Goal: Task Accomplishment & Management: Manage account settings

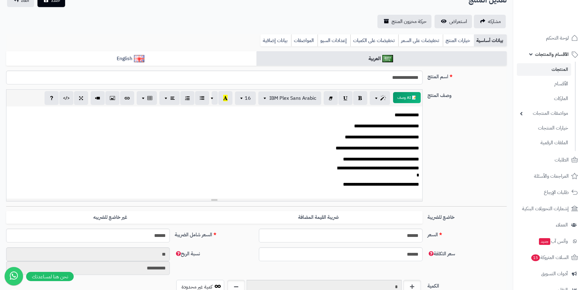
scroll to position [57, 0]
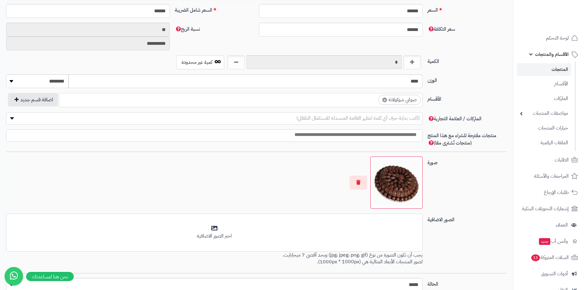
scroll to position [57, 0]
click at [557, 37] on span "لوحة التحكم" at bounding box center [558, 38] width 22 height 9
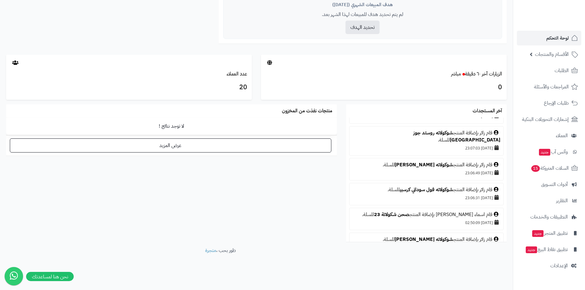
scroll to position [154, 0]
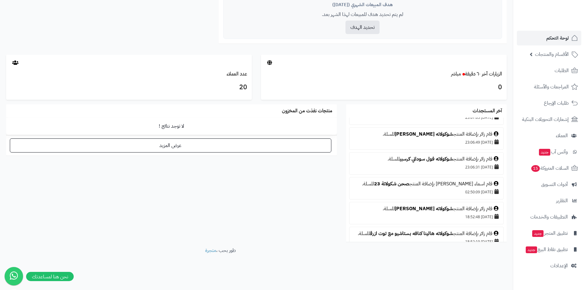
click at [480, 156] on div "قام زائر بإضافة المنتج شوكولاته فول سوداني كرسبي للسلة." at bounding box center [427, 159] width 148 height 7
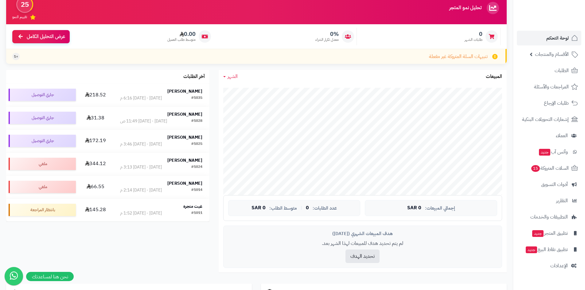
scroll to position [41, 0]
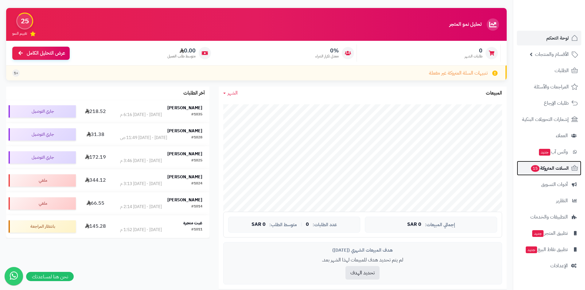
click at [552, 175] on link "السلات المتروكة 15" at bounding box center [549, 168] width 65 height 15
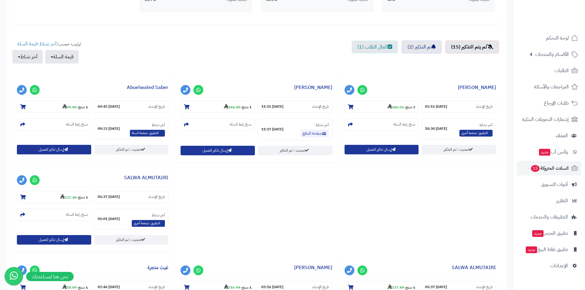
scroll to position [154, 0]
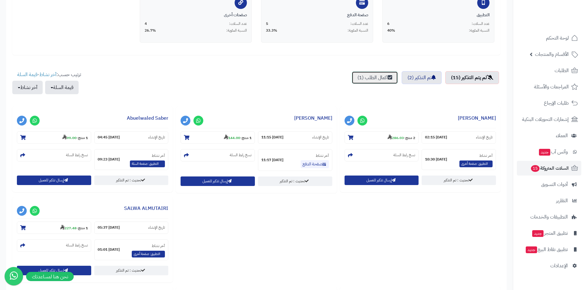
click at [367, 79] on link "اكمال الطلب (1)" at bounding box center [375, 77] width 46 height 13
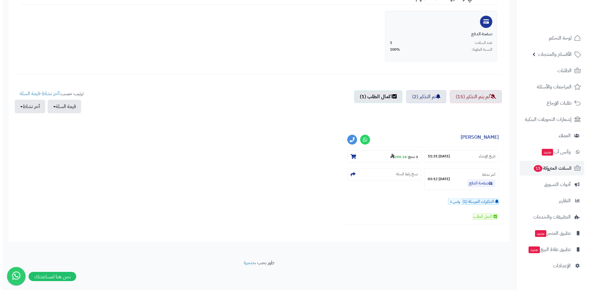
scroll to position [135, 0]
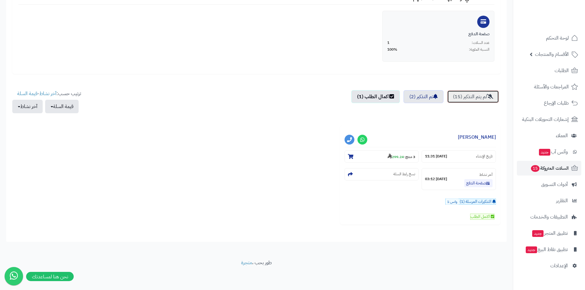
click at [470, 100] on link "لم يتم التذكير (15)" at bounding box center [473, 96] width 52 height 13
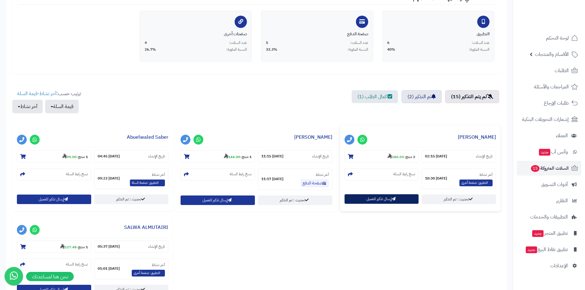
click at [368, 203] on button "إرسال تذكير للعميل" at bounding box center [382, 200] width 74 height 10
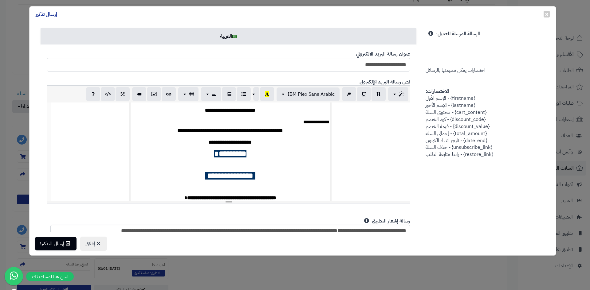
scroll to position [61, 0]
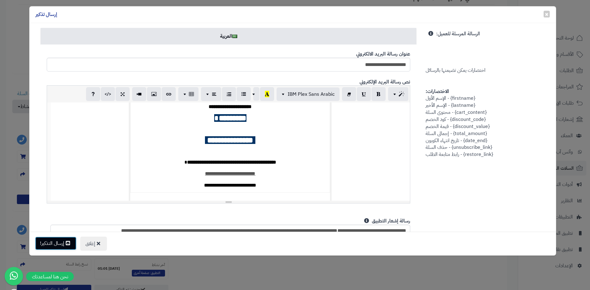
click at [74, 246] on button "إرسال التذكير!" at bounding box center [55, 244] width 41 height 14
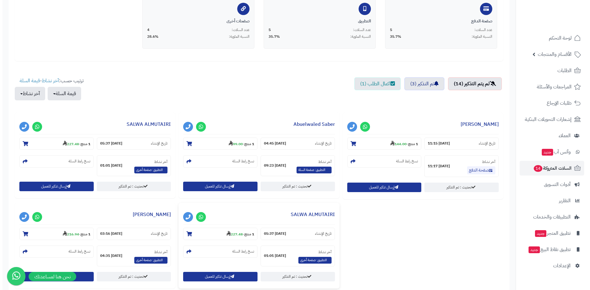
scroll to position [154, 0]
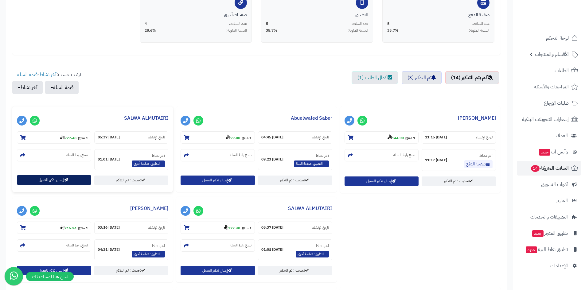
click at [70, 181] on button "إرسال تذكير للعميل" at bounding box center [54, 180] width 74 height 10
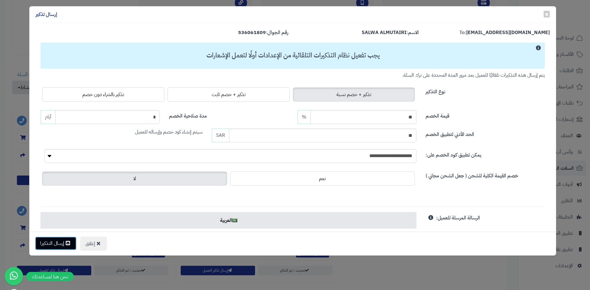
click at [70, 242] on icon at bounding box center [68, 243] width 4 height 5
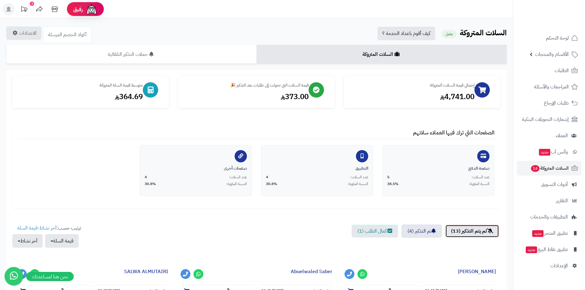
click at [465, 232] on link "لم يتم التذكير (13)" at bounding box center [473, 231] width 54 height 13
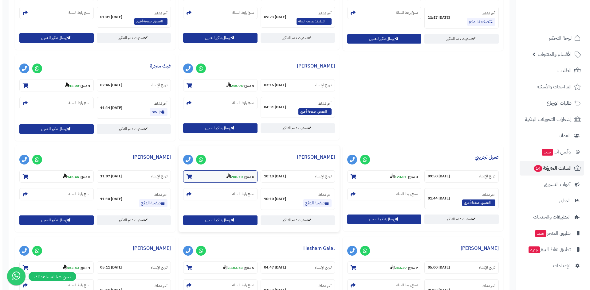
scroll to position [307, 0]
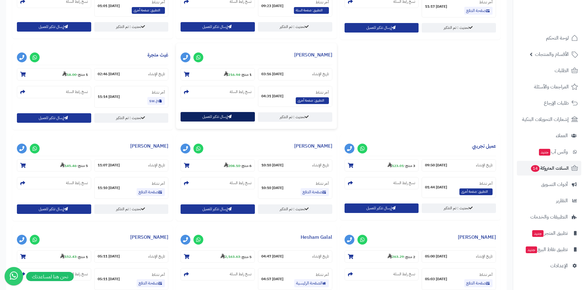
click at [233, 119] on button "إرسال تذكير للعميل" at bounding box center [218, 117] width 74 height 10
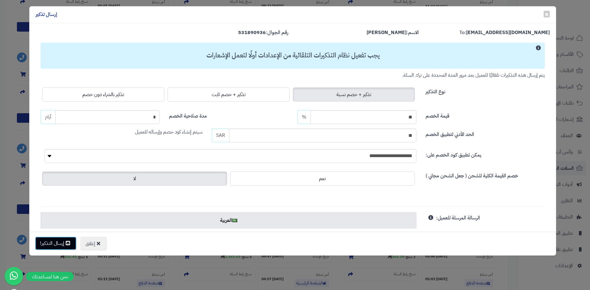
click at [61, 248] on button "إرسال التذكير!" at bounding box center [55, 244] width 41 height 14
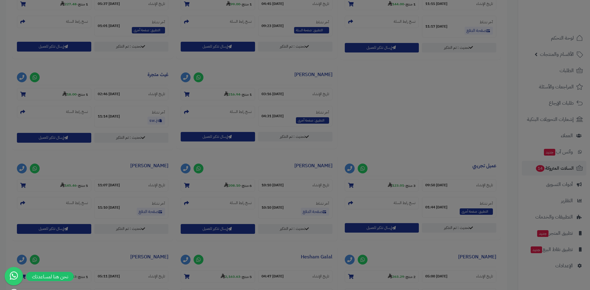
scroll to position [327, 0]
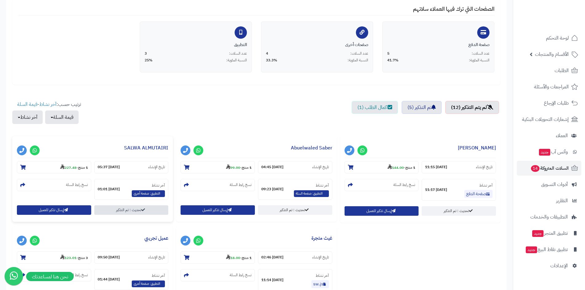
scroll to position [123, 0]
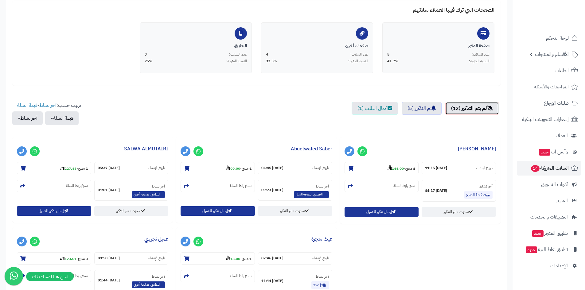
click at [453, 104] on link "لم يتم التذكير (12)" at bounding box center [473, 108] width 54 height 13
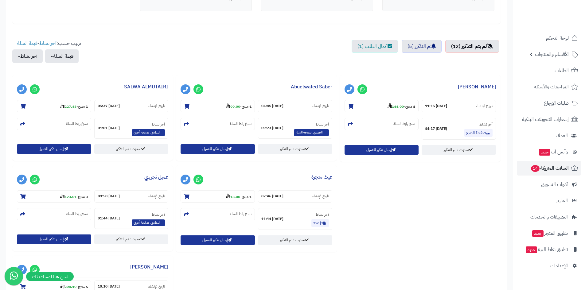
scroll to position [184, 0]
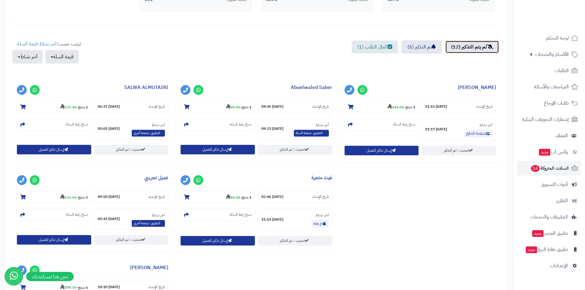
click at [480, 46] on link "لم يتم التذكير (12)" at bounding box center [473, 47] width 54 height 13
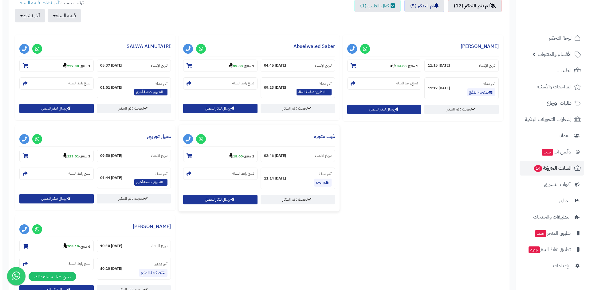
scroll to position [369, 0]
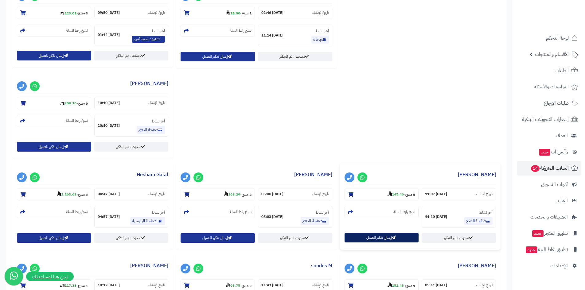
click at [372, 239] on button "إرسال تذكير للعميل" at bounding box center [382, 238] width 74 height 10
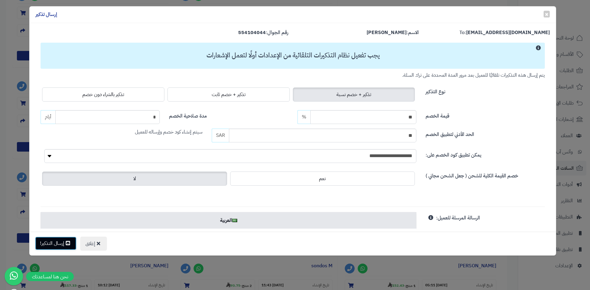
click at [56, 246] on button "إرسال التذكير!" at bounding box center [55, 244] width 41 height 14
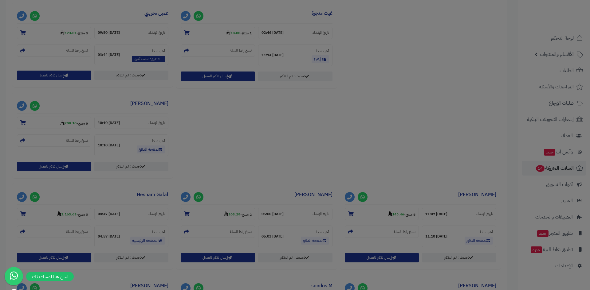
scroll to position [389, 0]
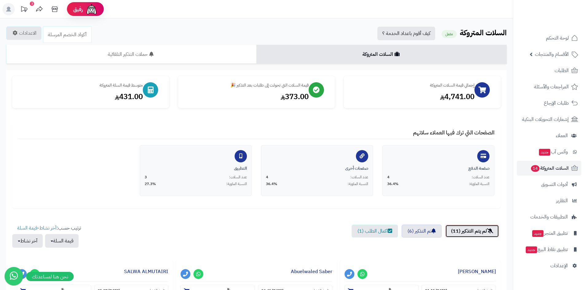
click at [471, 235] on link "لم يتم التذكير (11)" at bounding box center [473, 231] width 54 height 13
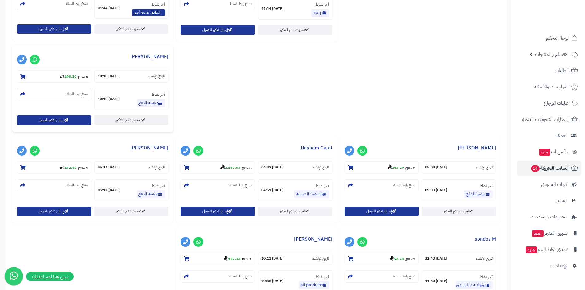
scroll to position [369, 0]
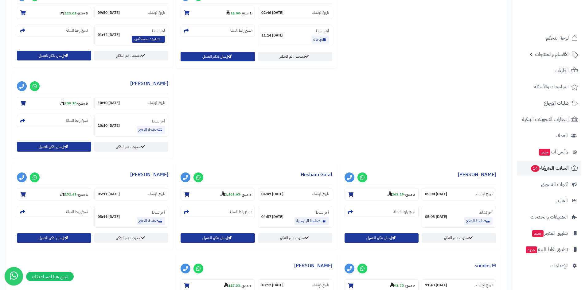
drag, startPoint x: 87, startPoint y: 144, endPoint x: 254, endPoint y: 139, distance: 167.0
click at [249, 141] on div "**********" at bounding box center [257, 119] width 492 height 455
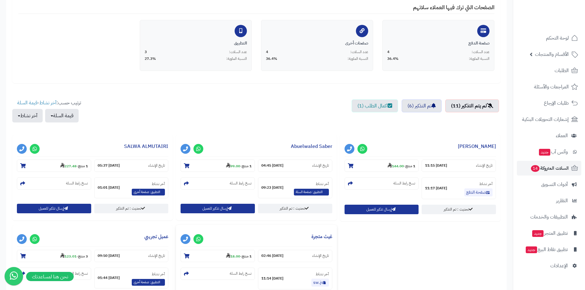
scroll to position [123, 0]
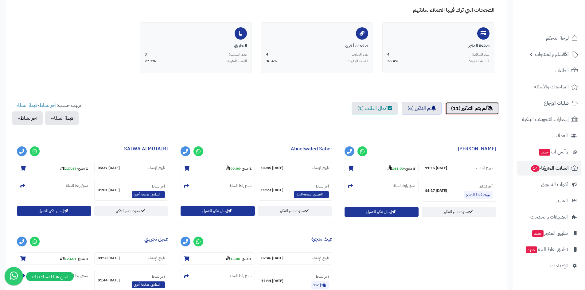
click at [474, 112] on link "لم يتم التذكير (11)" at bounding box center [473, 108] width 54 height 13
click at [556, 169] on span "السلات المتروكة 14" at bounding box center [550, 168] width 38 height 9
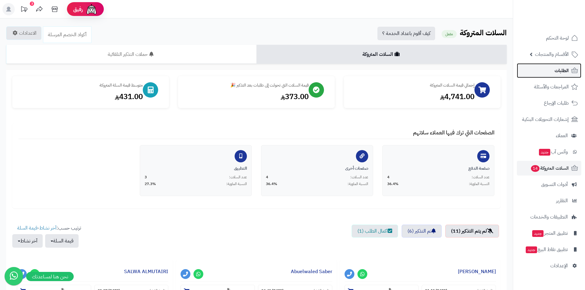
click at [555, 71] on span "الطلبات" at bounding box center [562, 70] width 14 height 9
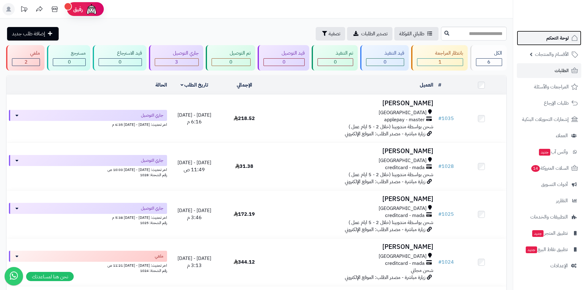
click at [559, 44] on link "لوحة التحكم" at bounding box center [549, 38] width 65 height 15
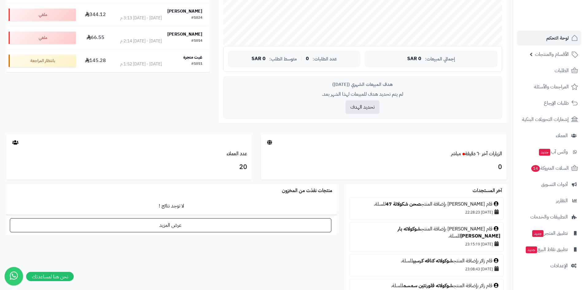
scroll to position [215, 0]
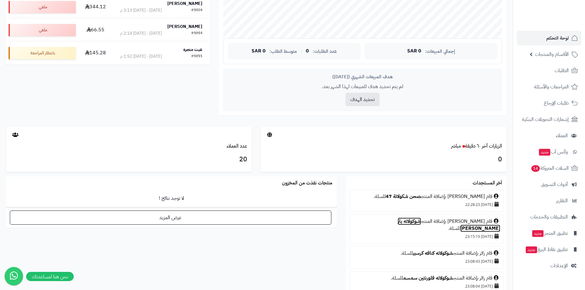
click at [420, 221] on link "شوكولاته بار هالينا كراميل" at bounding box center [449, 225] width 103 height 14
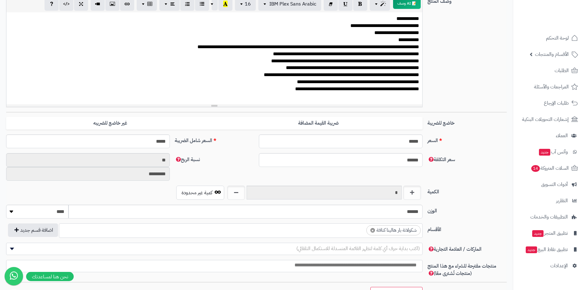
scroll to position [55, 0]
